Goal: Information Seeking & Learning: Learn about a topic

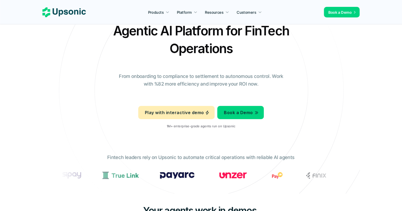
scroll to position [53, 0]
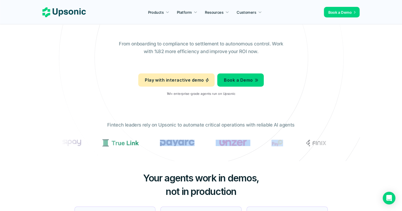
drag, startPoint x: 192, startPoint y: 147, endPoint x: 274, endPoint y: 145, distance: 82.4
click at [273, 146] on section at bounding box center [201, 143] width 283 height 12
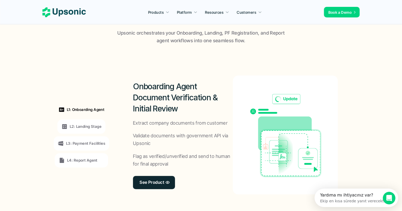
scroll to position [396, 0]
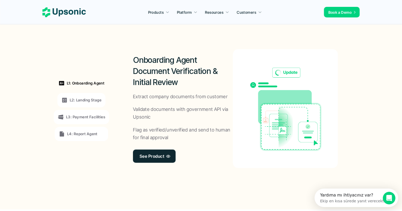
click at [179, 160] on div "Onboarding Agent Document Verification & Initial Review Extract company documen…" at bounding box center [183, 108] width 100 height 119
click at [164, 153] on p "See Product" at bounding box center [151, 156] width 25 height 8
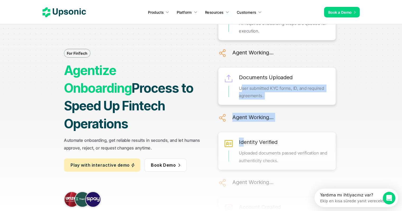
drag, startPoint x: 242, startPoint y: 54, endPoint x: 244, endPoint y: 118, distance: 64.0
click at [243, 111] on div "Onboarding Prepared All required onboarding steps are queued for execution. Age…" at bounding box center [276, 184] width 117 height 399
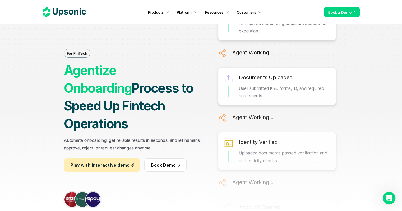
click at [292, 174] on div "Agent Working..." at bounding box center [283, 180] width 103 height 12
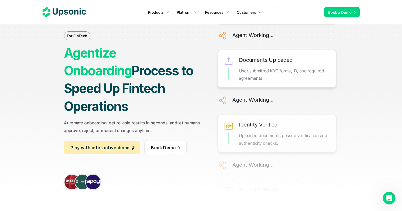
scroll to position [26, 0]
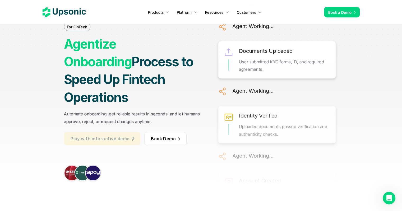
click at [120, 135] on p "Play with interactive demo" at bounding box center [100, 139] width 59 height 8
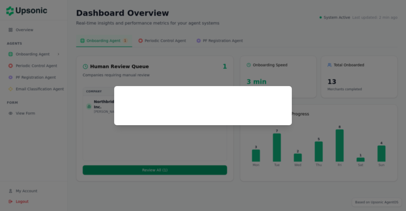
click at [224, 117] on div at bounding box center [202, 105] width 165 height 26
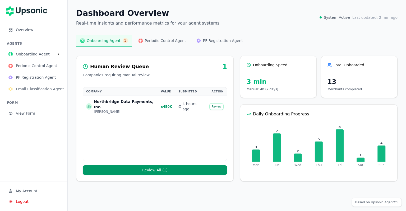
click at [264, 69] on div "Onboarding Speed" at bounding box center [278, 67] width 76 height 10
drag, startPoint x: 263, startPoint y: 79, endPoint x: 248, endPoint y: 83, distance: 15.2
click at [248, 83] on div "3 min" at bounding box center [277, 82] width 63 height 8
click at [166, 110] on td "$450K" at bounding box center [166, 106] width 18 height 21
click at [216, 104] on button "Review" at bounding box center [216, 106] width 14 height 7
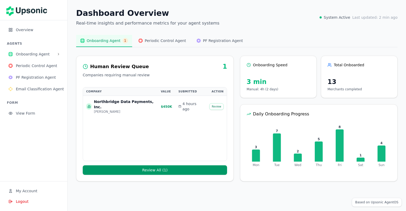
click at [216, 104] on button "Review" at bounding box center [216, 106] width 14 height 7
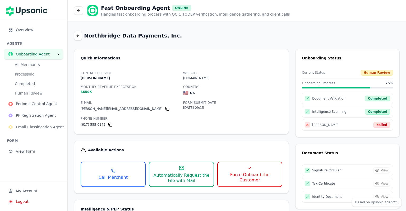
click at [26, 153] on span "View Form" at bounding box center [37, 151] width 43 height 5
click at [78, 37] on icon at bounding box center [78, 36] width 4 height 4
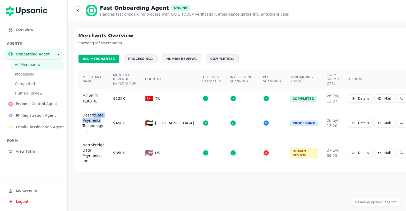
drag, startPoint x: 91, startPoint y: 115, endPoint x: 101, endPoint y: 121, distance: 11.6
click at [101, 121] on div "DesertGate Payments Technology LLC" at bounding box center [93, 122] width 22 height 21
click at [285, 123] on td "PROCESSING" at bounding box center [303, 123] width 37 height 30
click at [351, 121] on icon at bounding box center [352, 122] width 3 height 3
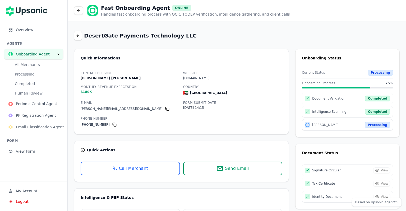
click at [378, 98] on div "Completed" at bounding box center [377, 99] width 25 height 6
drag, startPoint x: 341, startPoint y: 114, endPoint x: 307, endPoint y: 112, distance: 33.9
click at [310, 112] on div "Intelligence Scanning Completed" at bounding box center [347, 112] width 91 height 12
drag, startPoint x: 342, startPoint y: 129, endPoint x: 293, endPoint y: 125, distance: 49.3
click at [297, 125] on div "Current Status Processing Onboarding Progress 75 % Document Validation Complete…" at bounding box center [347, 100] width 104 height 61
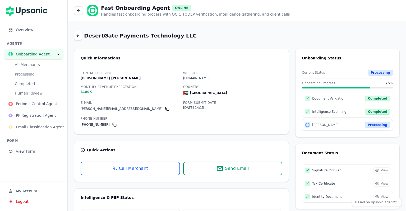
click at [285, 126] on div "Contact Person [PERSON_NAME] [PERSON_NAME] Website [DOMAIN_NAME] Monthly Revenu…" at bounding box center [181, 99] width 214 height 58
drag, startPoint x: 334, startPoint y: 111, endPoint x: 294, endPoint y: 116, distance: 39.4
click at [295, 116] on div "Current Status Processing Onboarding Progress 75 % Document Validation Complete…" at bounding box center [347, 100] width 104 height 61
click at [305, 150] on div "Document Status" at bounding box center [347, 152] width 91 height 5
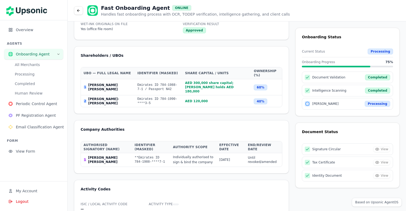
scroll to position [727, 0]
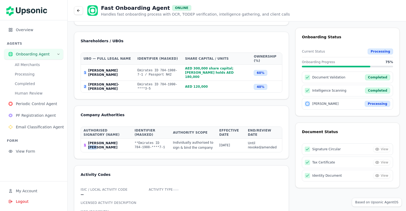
drag, startPoint x: 95, startPoint y: 130, endPoint x: 112, endPoint y: 127, distance: 17.3
click at [112, 141] on span "[PERSON_NAME] [PERSON_NAME]" at bounding box center [108, 145] width 41 height 8
click at [106, 138] on td "1 [PERSON_NAME] [PERSON_NAME]" at bounding box center [106, 145] width 51 height 14
click at [102, 141] on span "[PERSON_NAME] [PERSON_NAME]" at bounding box center [108, 145] width 41 height 8
click at [105, 141] on span "[PERSON_NAME] [PERSON_NAME]" at bounding box center [108, 145] width 41 height 8
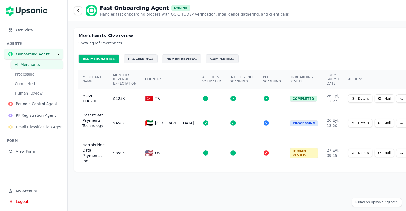
click at [96, 101] on div "MOVELTI TEKSTIL" at bounding box center [93, 98] width 22 height 11
click at [348, 100] on button "Details" at bounding box center [360, 98] width 24 height 8
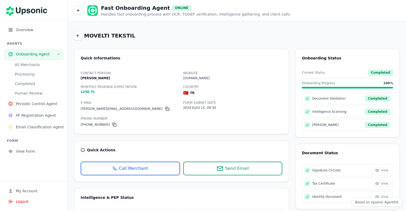
click at [25, 67] on button "All Merchants" at bounding box center [37, 64] width 53 height 8
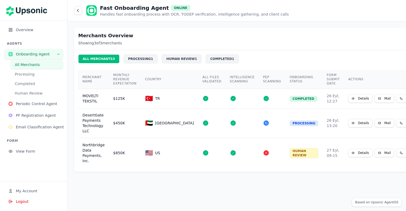
click at [135, 59] on div "PROCESSING 1" at bounding box center [141, 58] width 34 height 9
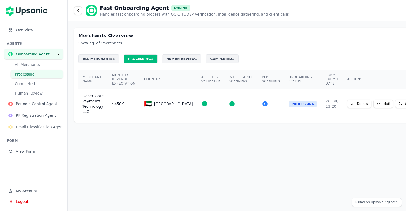
click at [97, 61] on div "ALL MERCHANTS 3" at bounding box center [98, 58] width 41 height 9
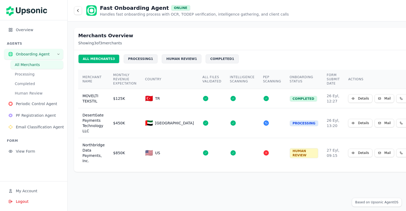
click at [348, 149] on button "Details" at bounding box center [360, 153] width 24 height 8
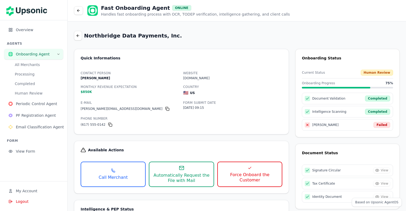
click at [247, 168] on icon at bounding box center [249, 168] width 4 height 4
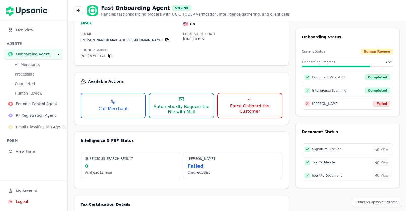
scroll to position [79, 0]
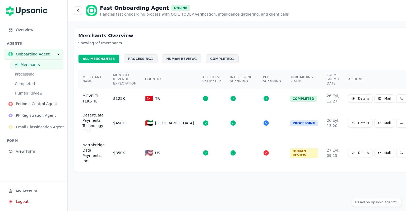
click at [30, 114] on span "PF Registration Agent" at bounding box center [37, 115] width 43 height 5
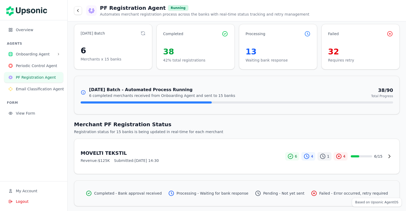
scroll to position [5, 0]
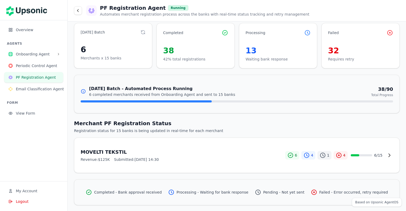
click at [188, 154] on h3 "MOVELTI TEKSTIL" at bounding box center [183, 151] width 204 height 7
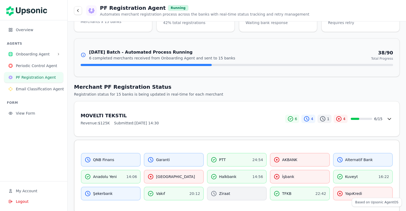
scroll to position [81, 0]
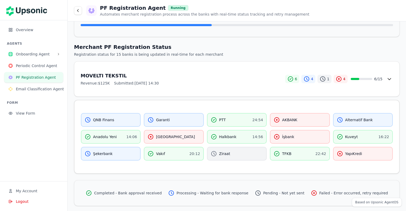
click at [126, 122] on div "QNB Finans" at bounding box center [111, 120] width 52 height 6
click at [112, 118] on div "QNB Finans" at bounding box center [111, 120] width 52 height 6
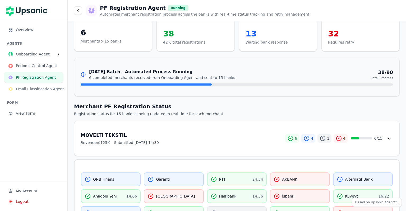
scroll to position [0, 0]
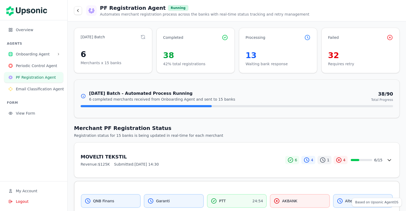
click at [387, 163] on button at bounding box center [388, 160] width 7 height 8
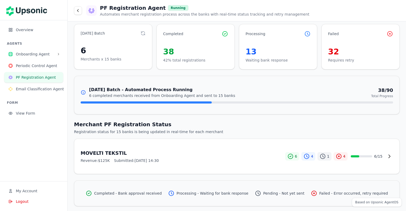
scroll to position [5, 0]
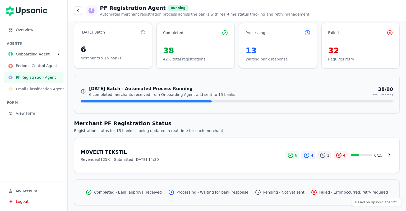
click at [377, 157] on span "6 / 15" at bounding box center [378, 155] width 8 height 5
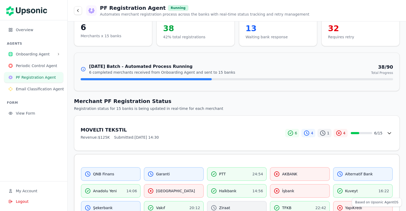
scroll to position [81, 0]
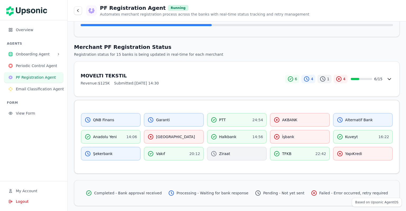
click at [346, 134] on span "Kuveyt" at bounding box center [351, 136] width 13 height 5
click at [322, 180] on div "Completed - Bank approval received Processing - Waiting for bank response Pendi…" at bounding box center [236, 193] width 325 height 26
click at [35, 89] on span "Email Classification Agent" at bounding box center [40, 88] width 48 height 5
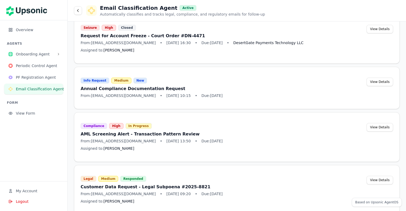
scroll to position [467, 0]
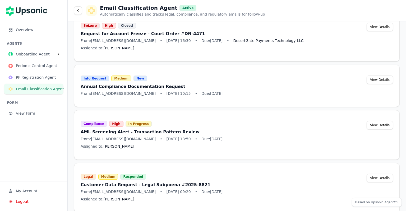
click at [134, 129] on h3 "AML Screening Alert - Transaction Pattern Review" at bounding box center [222, 132] width 282 height 6
click at [154, 129] on h3 "AML Screening Alert - Transaction Pattern Review" at bounding box center [222, 132] width 282 height 6
click at [373, 121] on button "View Details" at bounding box center [379, 125] width 26 height 8
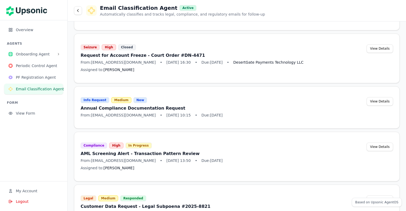
scroll to position [414, 0]
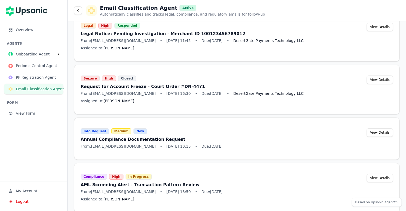
click at [378, 174] on button "View Details" at bounding box center [379, 178] width 26 height 8
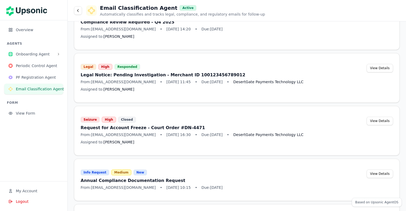
scroll to position [361, 0]
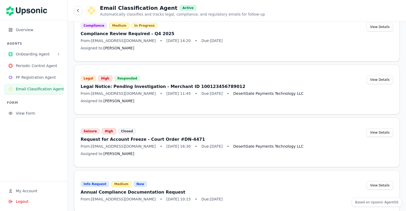
click at [32, 67] on span "Periodic Control Agent" at bounding box center [37, 65] width 43 height 5
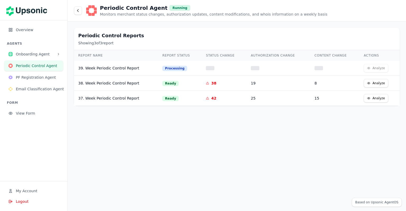
click at [107, 69] on div "39. Week Periodic Control Report" at bounding box center [116, 67] width 76 height 5
click at [306, 88] on td "19" at bounding box center [278, 83] width 64 height 15
click at [374, 83] on button "Analyze" at bounding box center [375, 83] width 25 height 8
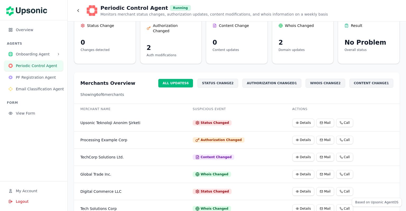
scroll to position [26, 0]
click at [297, 118] on button "Details" at bounding box center [303, 122] width 22 height 8
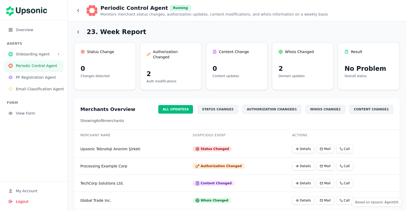
click at [239, 68] on div "0" at bounding box center [236, 68] width 49 height 8
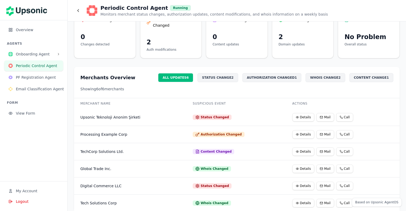
scroll to position [32, 0]
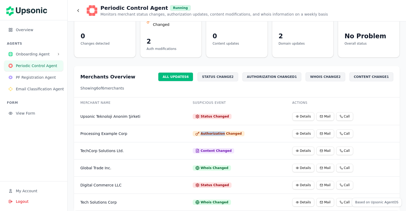
drag, startPoint x: 223, startPoint y: 126, endPoint x: 239, endPoint y: 126, distance: 15.6
click at [235, 131] on div "Authorization Changed" at bounding box center [219, 133] width 52 height 5
click at [245, 125] on td "Authorization Changed" at bounding box center [236, 133] width 100 height 17
click at [292, 147] on button "Details" at bounding box center [303, 151] width 22 height 8
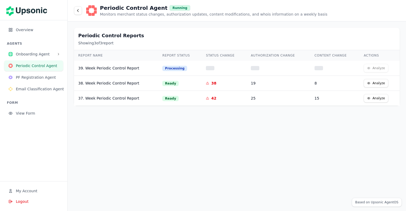
drag, startPoint x: 180, startPoint y: 60, endPoint x: 180, endPoint y: 54, distance: 6.1
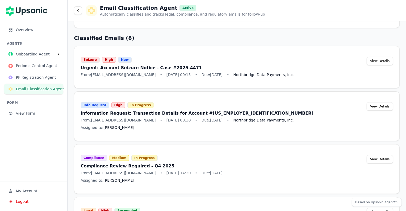
scroll to position [238, 0]
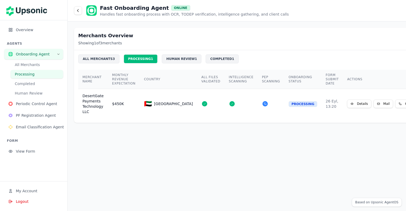
drag, startPoint x: 249, startPoint y: 99, endPoint x: 213, endPoint y: 6, distance: 99.7
